Goal: Communication & Community: Answer question/provide support

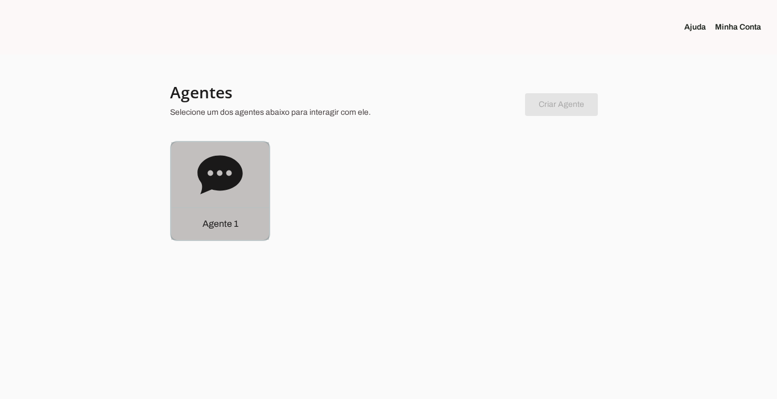
click at [231, 230] on p "Agente 1" at bounding box center [220, 224] width 36 height 14
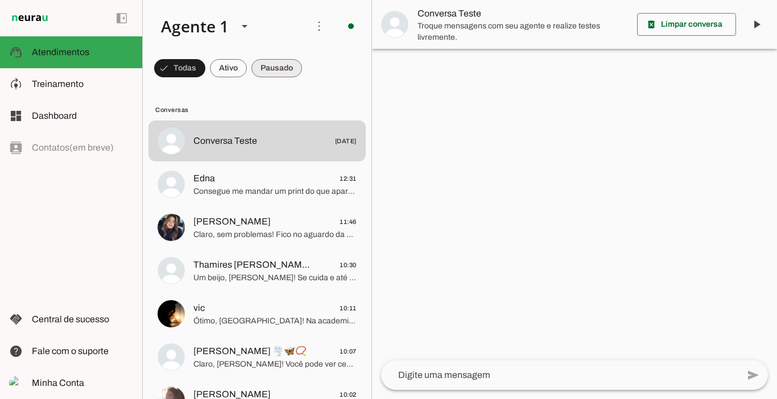
click at [279, 65] on span at bounding box center [276, 68] width 51 height 27
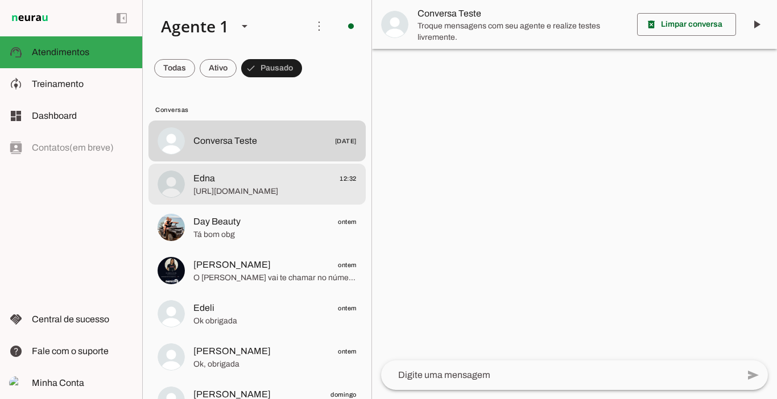
click at [254, 194] on span "[URL][DOMAIN_NAME]" at bounding box center [274, 191] width 163 height 11
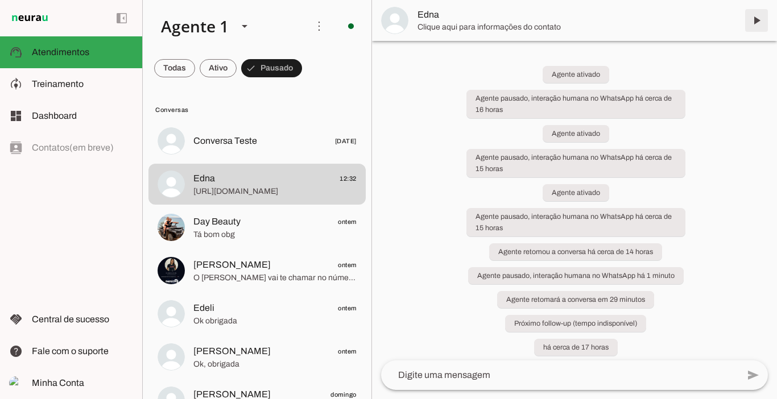
click at [757, 22] on span at bounding box center [756, 20] width 27 height 27
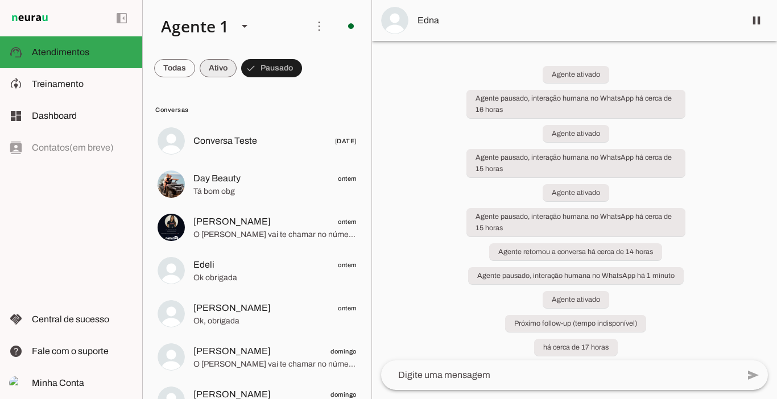
click at [225, 65] on span at bounding box center [218, 68] width 37 height 27
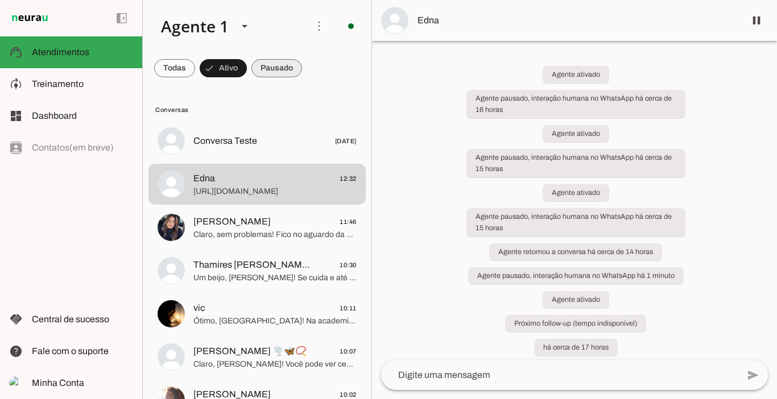
click at [278, 71] on span at bounding box center [276, 68] width 51 height 27
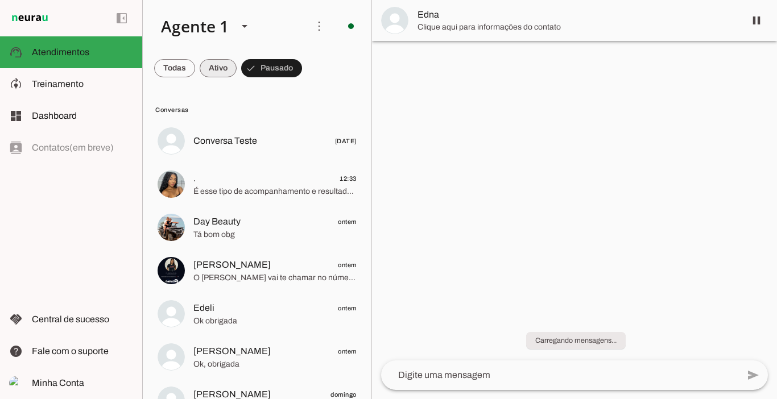
click at [221, 68] on span at bounding box center [218, 68] width 37 height 27
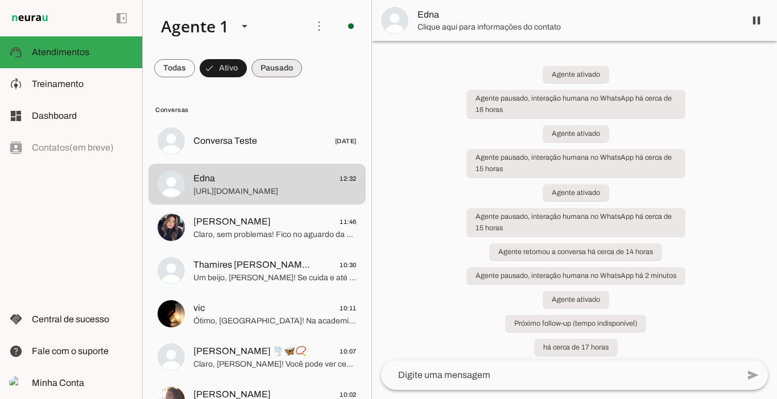
click at [278, 59] on span at bounding box center [276, 68] width 51 height 27
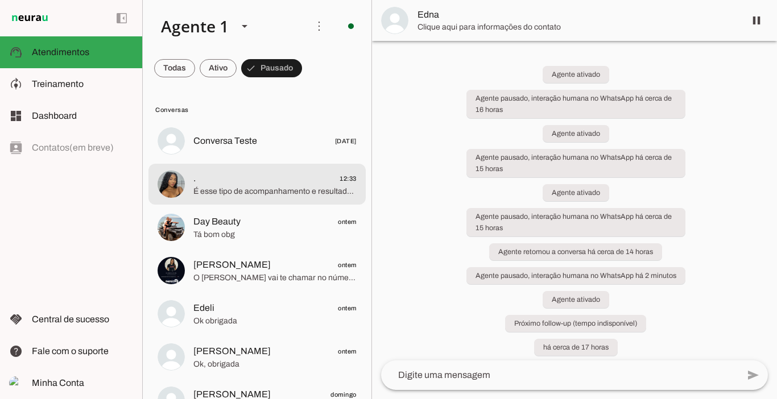
click at [252, 178] on span ". 12:33" at bounding box center [274, 179] width 163 height 14
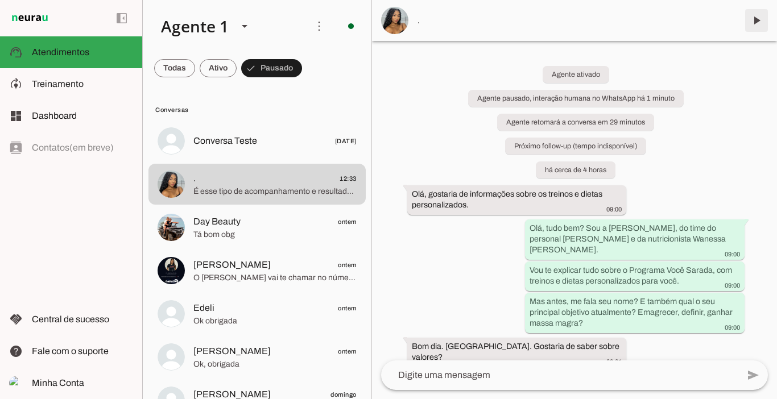
click at [756, 19] on span at bounding box center [756, 20] width 27 height 27
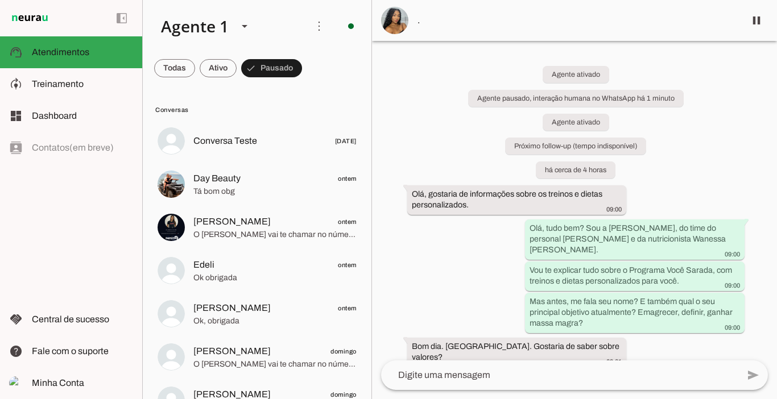
click at [239, 68] on md-chip-set at bounding box center [257, 68] width 229 height 32
click at [217, 68] on span at bounding box center [218, 68] width 37 height 27
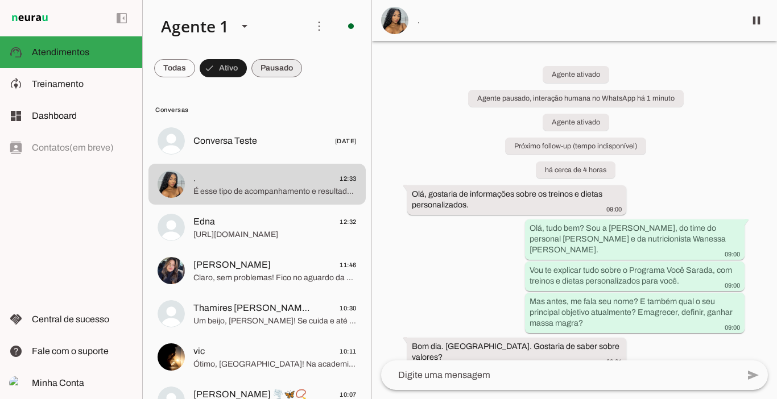
click at [281, 72] on span at bounding box center [276, 68] width 51 height 27
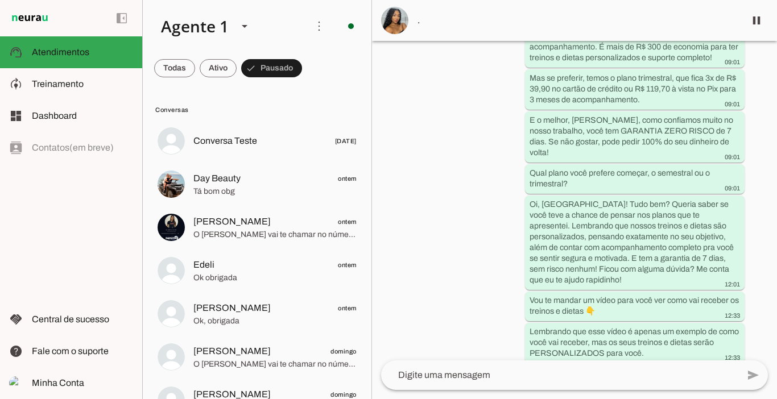
scroll to position [491, 0]
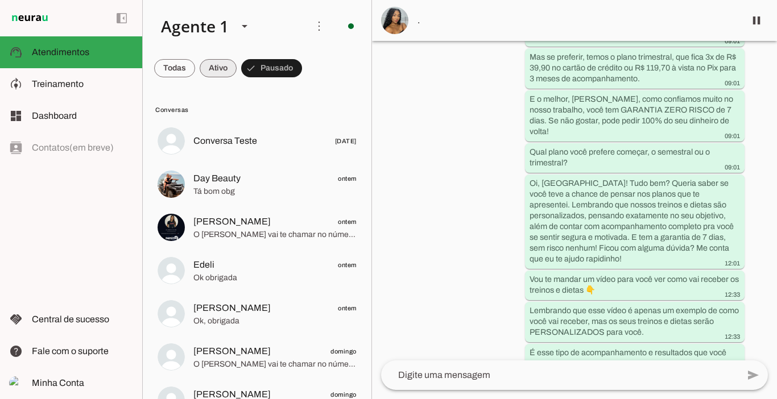
click at [214, 66] on span at bounding box center [218, 68] width 37 height 27
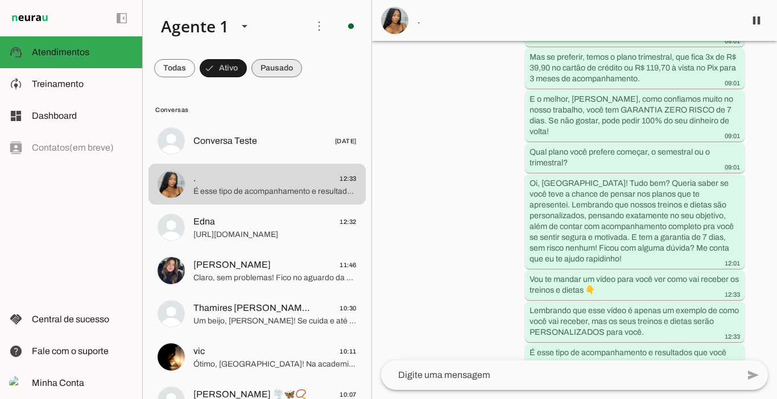
click at [278, 64] on span at bounding box center [276, 68] width 51 height 27
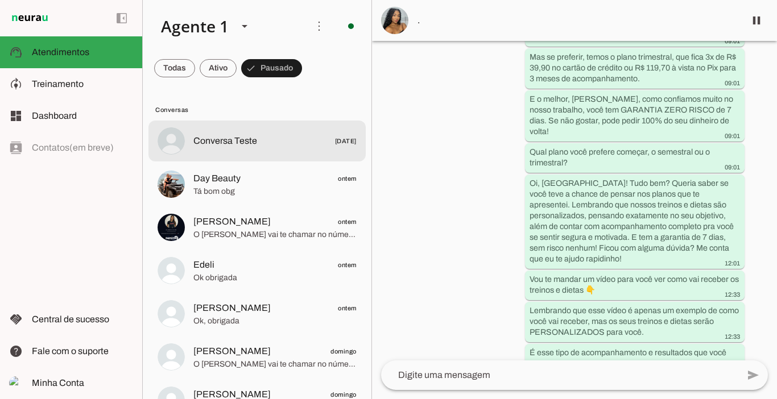
click at [230, 140] on span "Conversa Teste" at bounding box center [225, 141] width 64 height 14
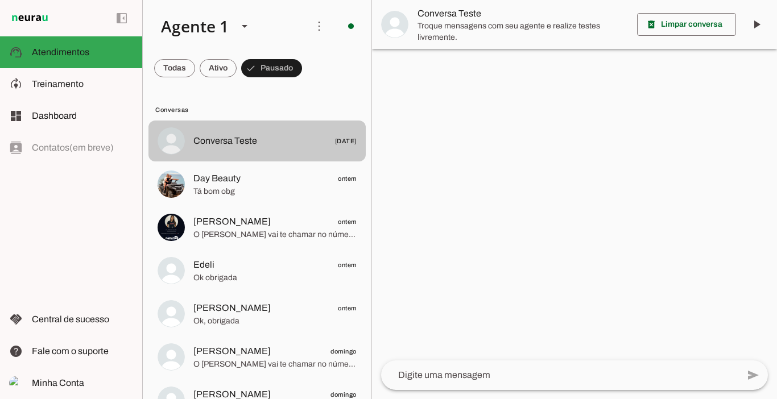
click at [230, 140] on span "Conversa Teste" at bounding box center [225, 141] width 64 height 14
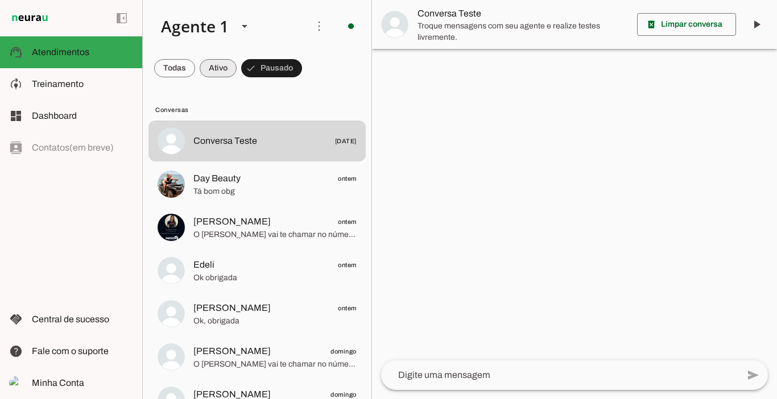
click at [219, 71] on span at bounding box center [218, 68] width 37 height 27
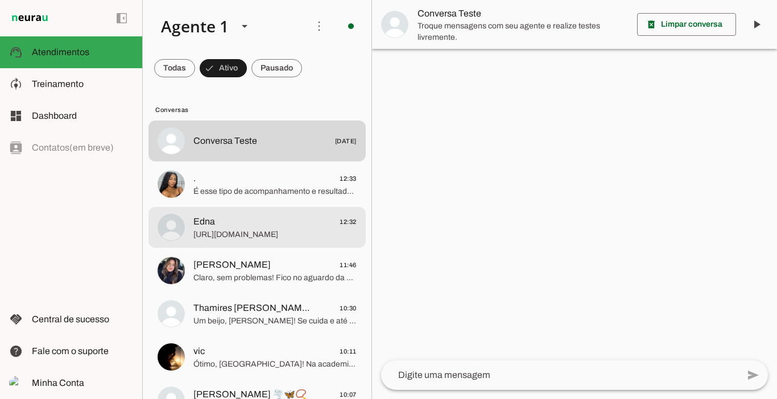
click at [247, 234] on span "[URL][DOMAIN_NAME]" at bounding box center [274, 234] width 163 height 11
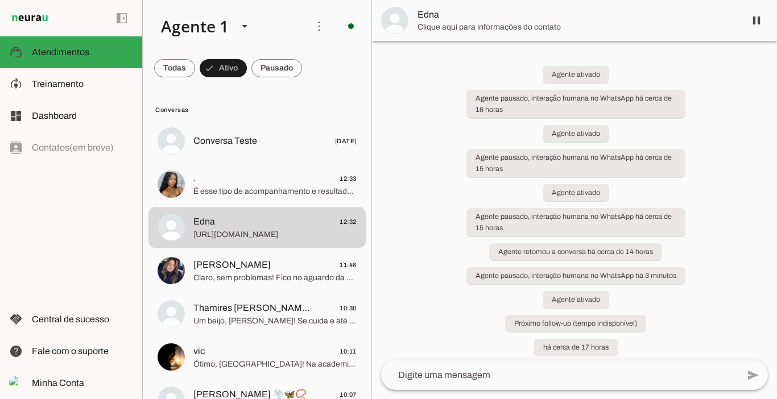
scroll to position [2975, 0]
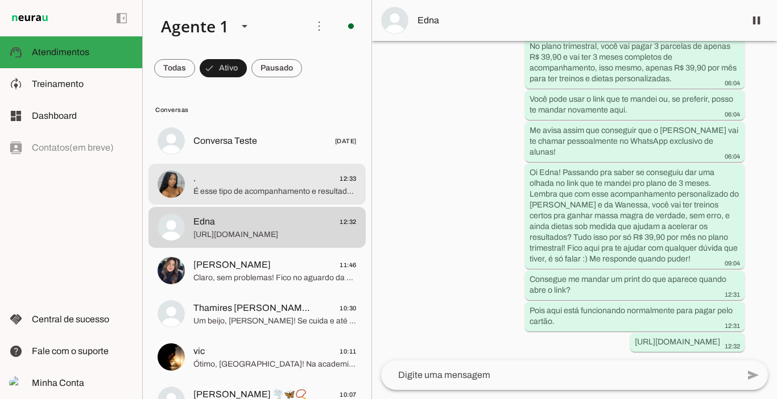
click at [245, 183] on span ". 12:33" at bounding box center [274, 179] width 163 height 14
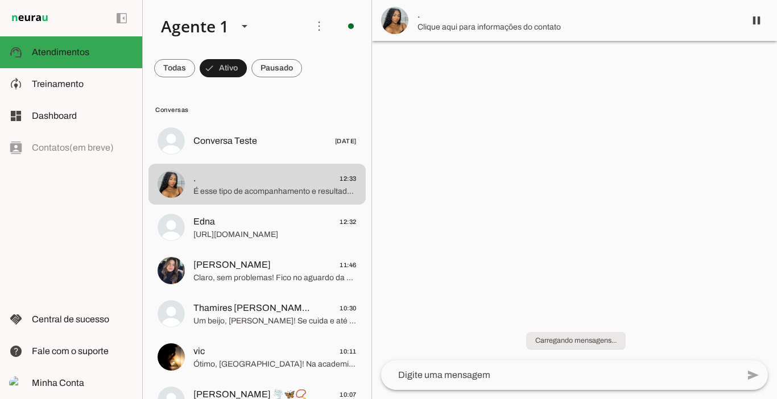
scroll to position [491, 0]
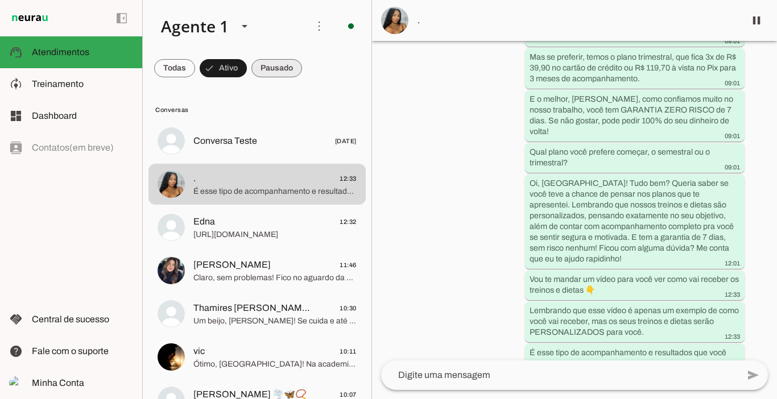
click at [266, 68] on span at bounding box center [276, 68] width 51 height 27
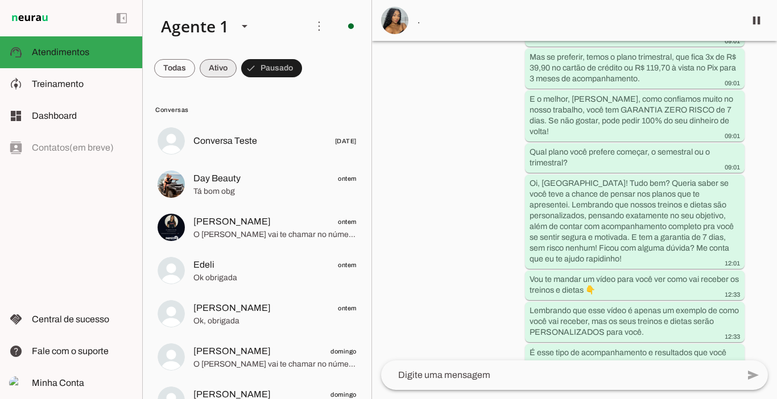
click at [221, 63] on span at bounding box center [218, 68] width 37 height 27
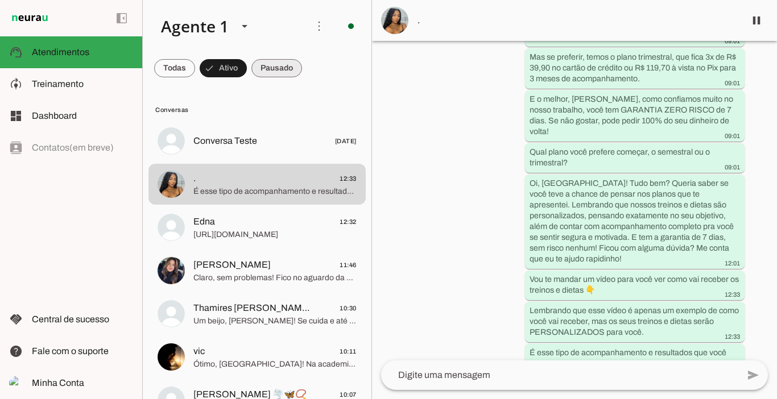
click at [273, 68] on span at bounding box center [276, 68] width 51 height 27
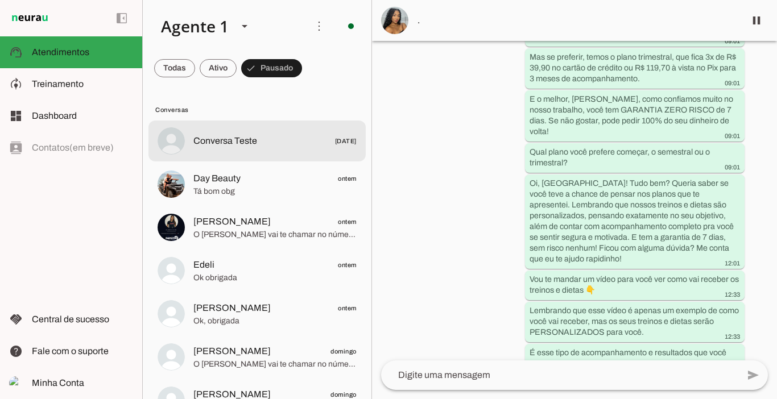
click at [266, 145] on span "Conversa Teste [DATE]" at bounding box center [274, 141] width 163 height 14
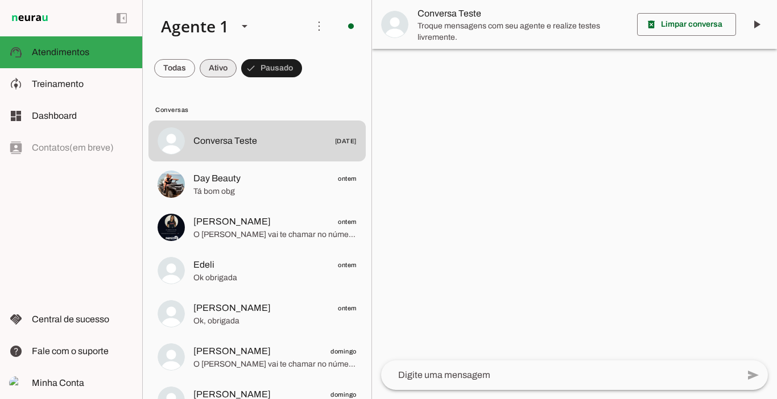
click at [213, 63] on span at bounding box center [218, 68] width 37 height 27
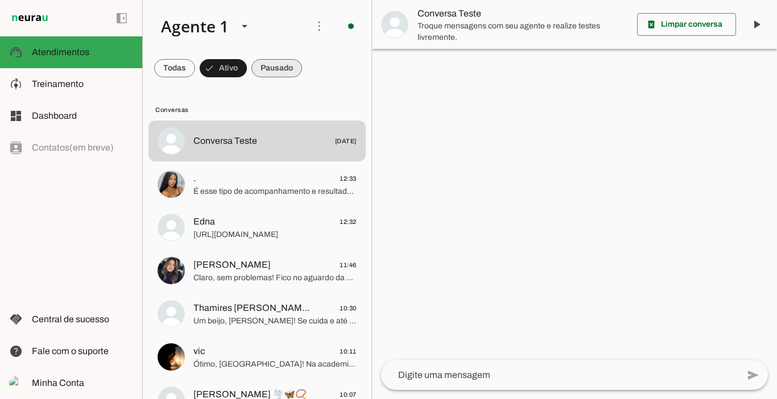
click at [292, 68] on span at bounding box center [276, 68] width 51 height 27
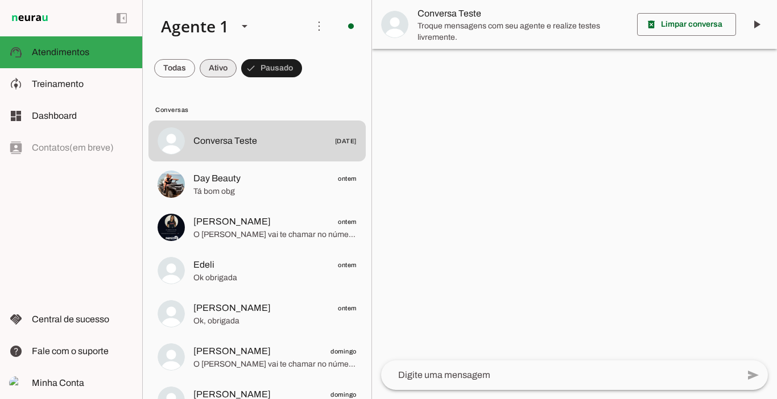
click at [218, 66] on span at bounding box center [218, 68] width 37 height 27
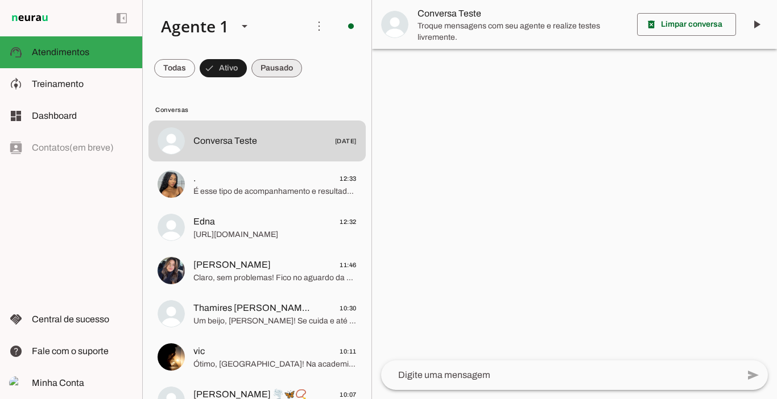
click at [279, 68] on span at bounding box center [276, 68] width 51 height 27
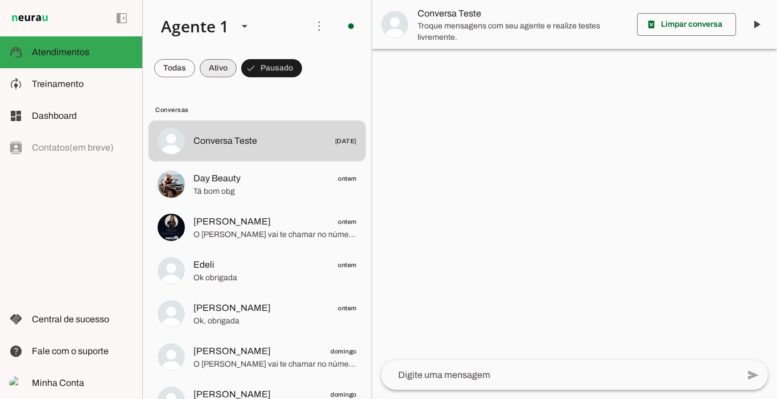
click at [224, 62] on span at bounding box center [218, 68] width 37 height 27
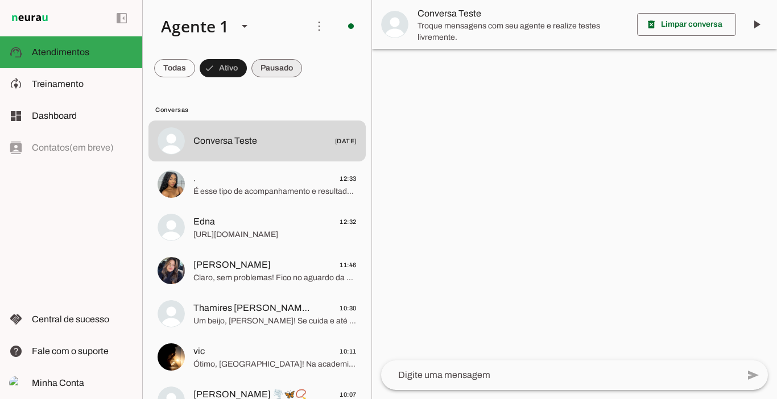
click at [276, 71] on span at bounding box center [276, 68] width 51 height 27
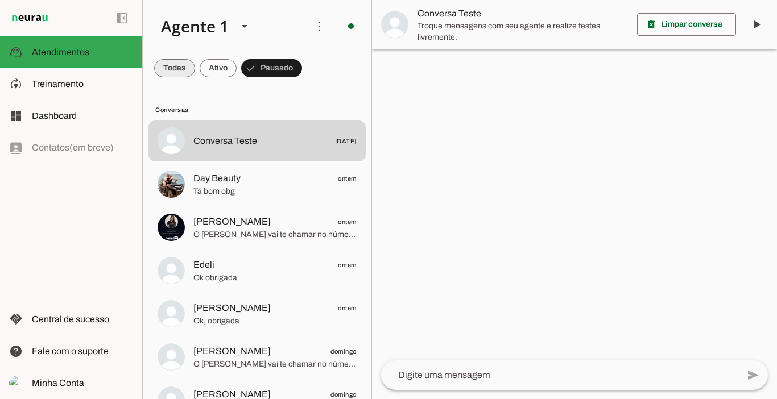
click at [193, 63] on span at bounding box center [174, 68] width 41 height 27
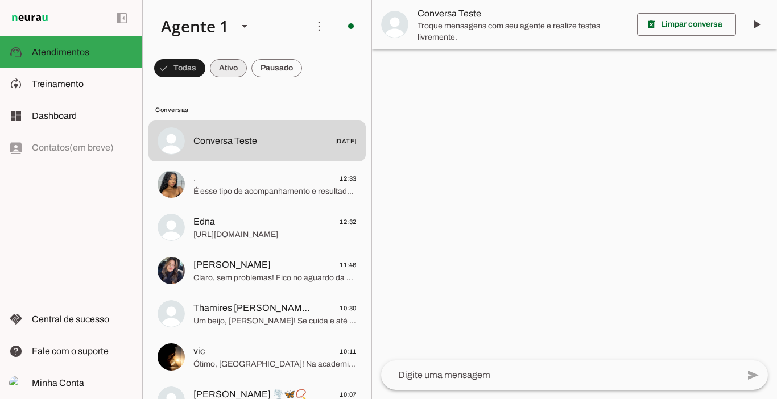
click at [228, 65] on span at bounding box center [228, 68] width 37 height 27
click at [286, 73] on span at bounding box center [276, 68] width 51 height 27
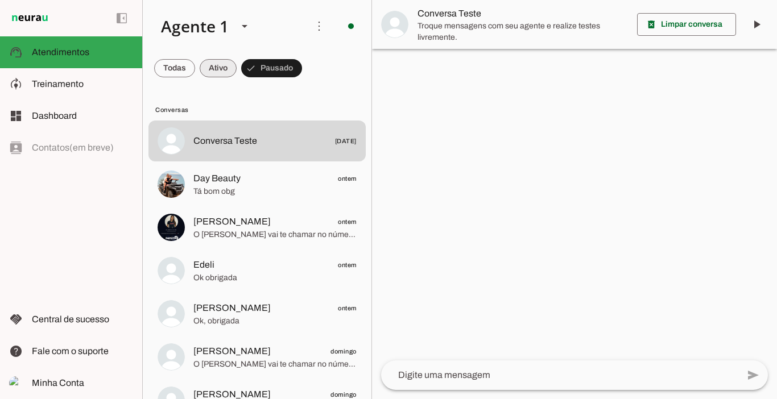
click at [205, 68] on span at bounding box center [218, 68] width 37 height 27
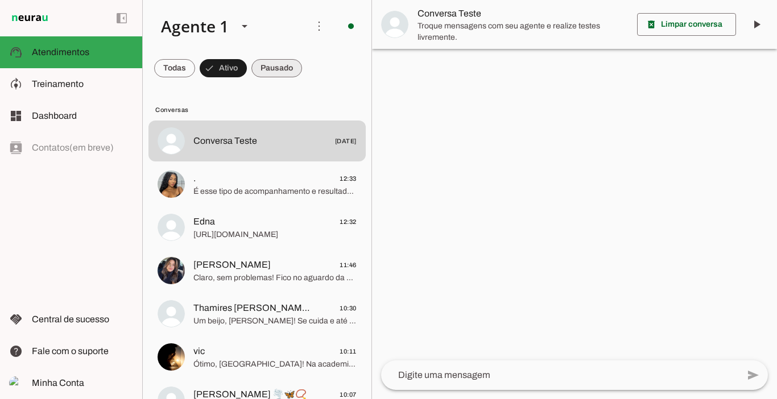
click at [283, 67] on span at bounding box center [276, 68] width 51 height 27
